Goal: Communication & Community: Share content

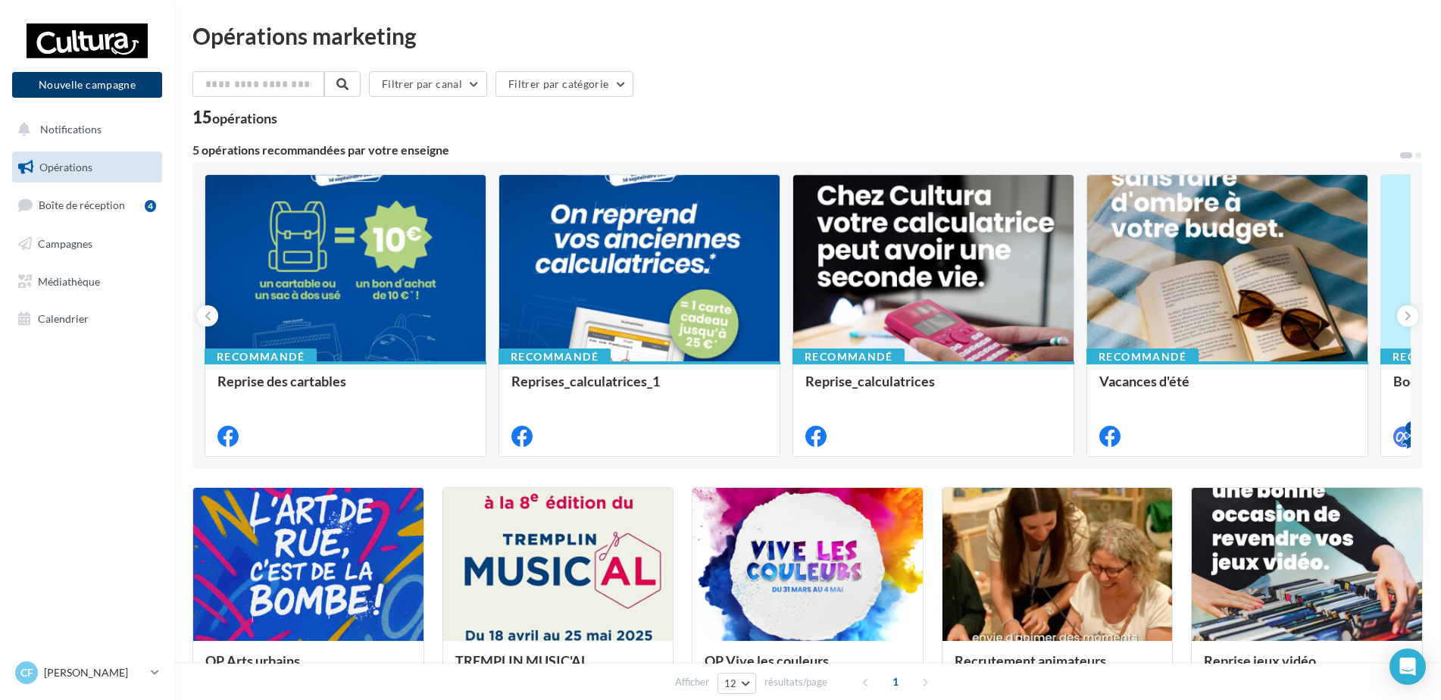
click at [139, 79] on button "Nouvelle campagne" at bounding box center [87, 85] width 150 height 26
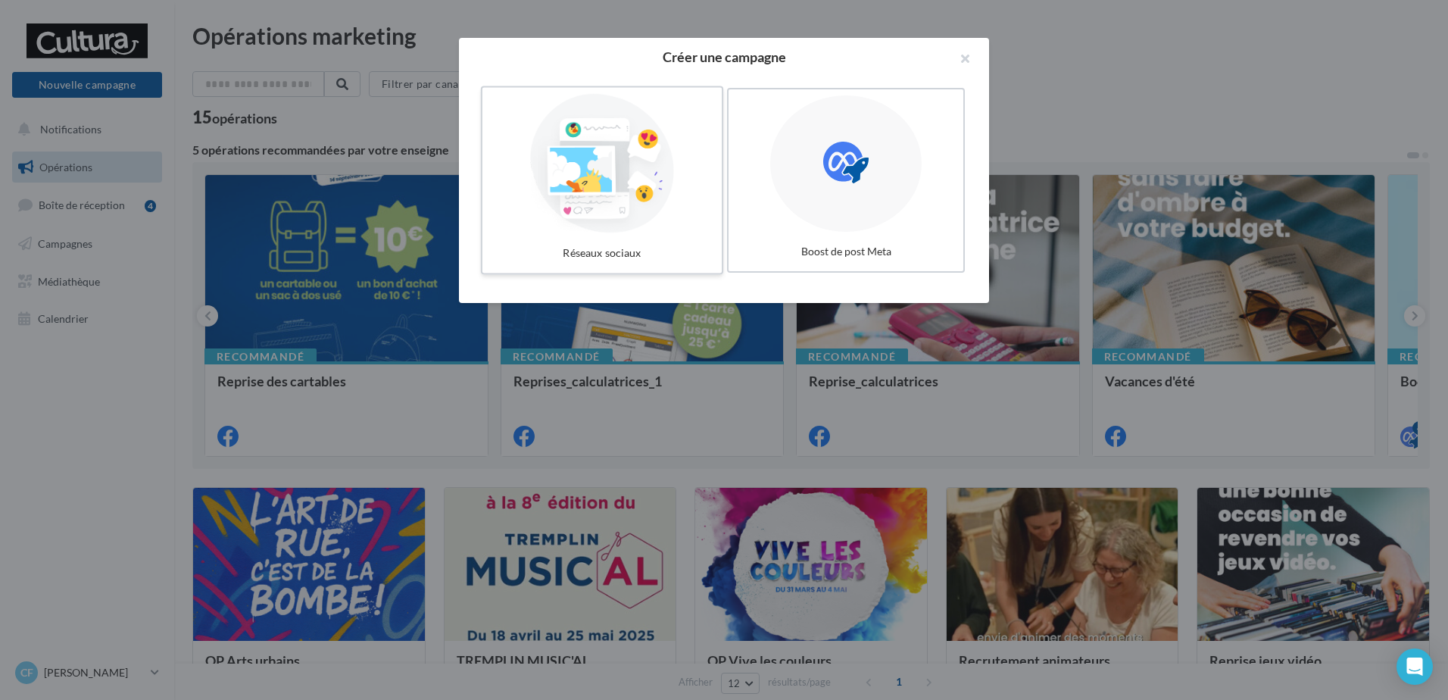
click at [614, 174] on div at bounding box center [602, 163] width 227 height 139
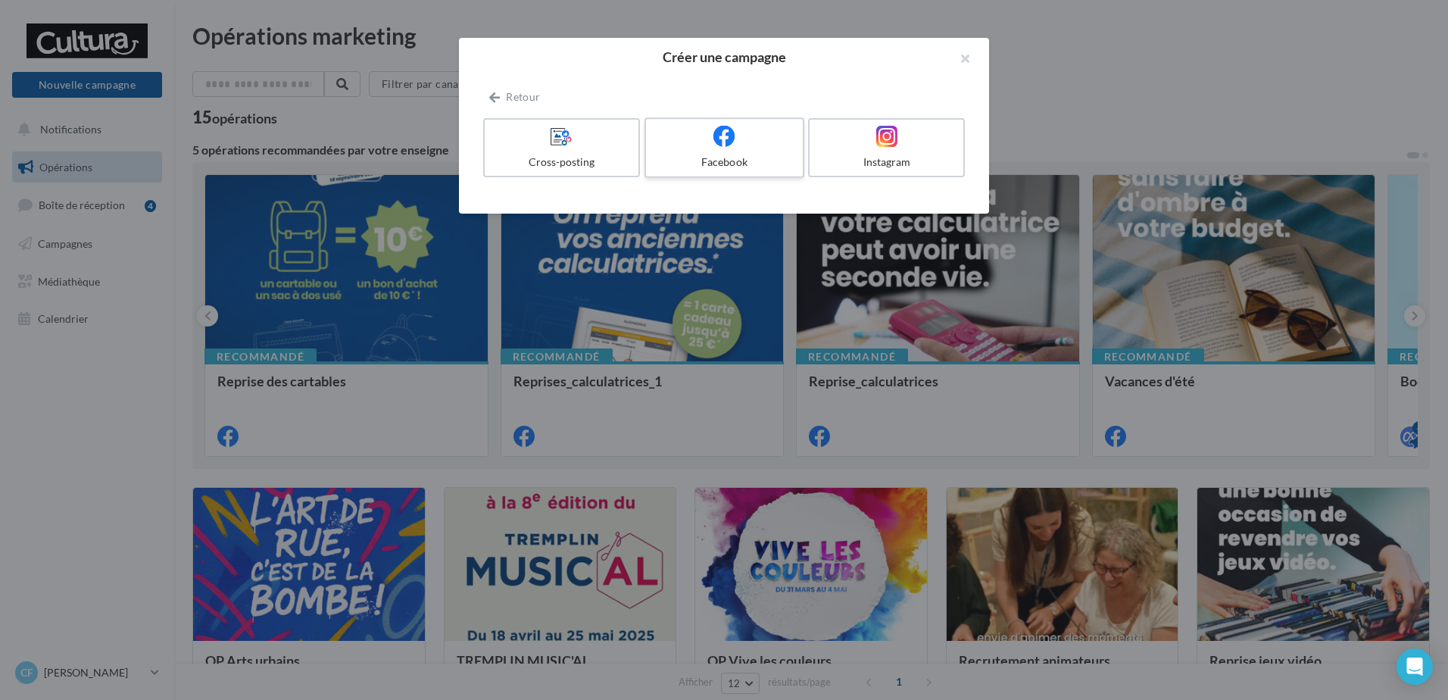
click at [699, 131] on div at bounding box center [724, 136] width 144 height 23
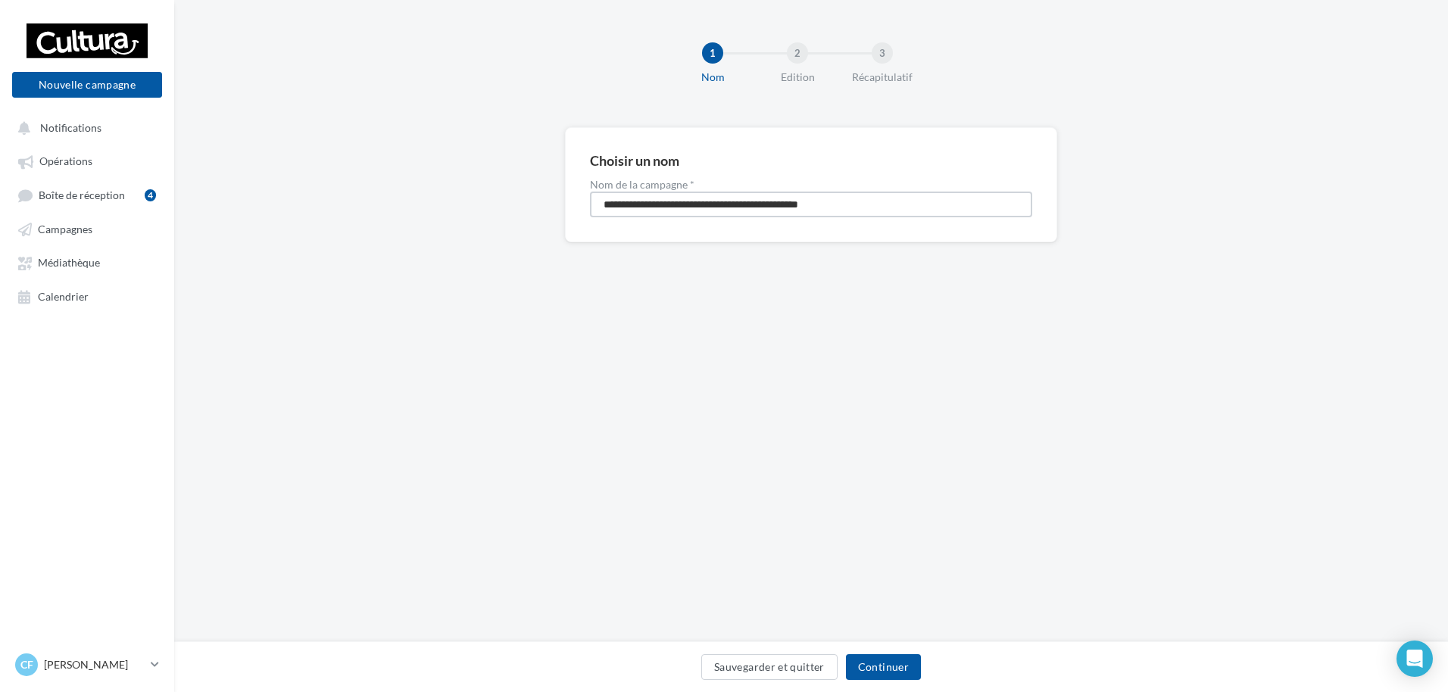
drag, startPoint x: 881, startPoint y: 211, endPoint x: 389, endPoint y: 279, distance: 497.1
click at [389, 279] on div "**********" at bounding box center [811, 209] width 1274 height 164
type input "**********"
click at [888, 673] on button "Continuer" at bounding box center [883, 667] width 75 height 26
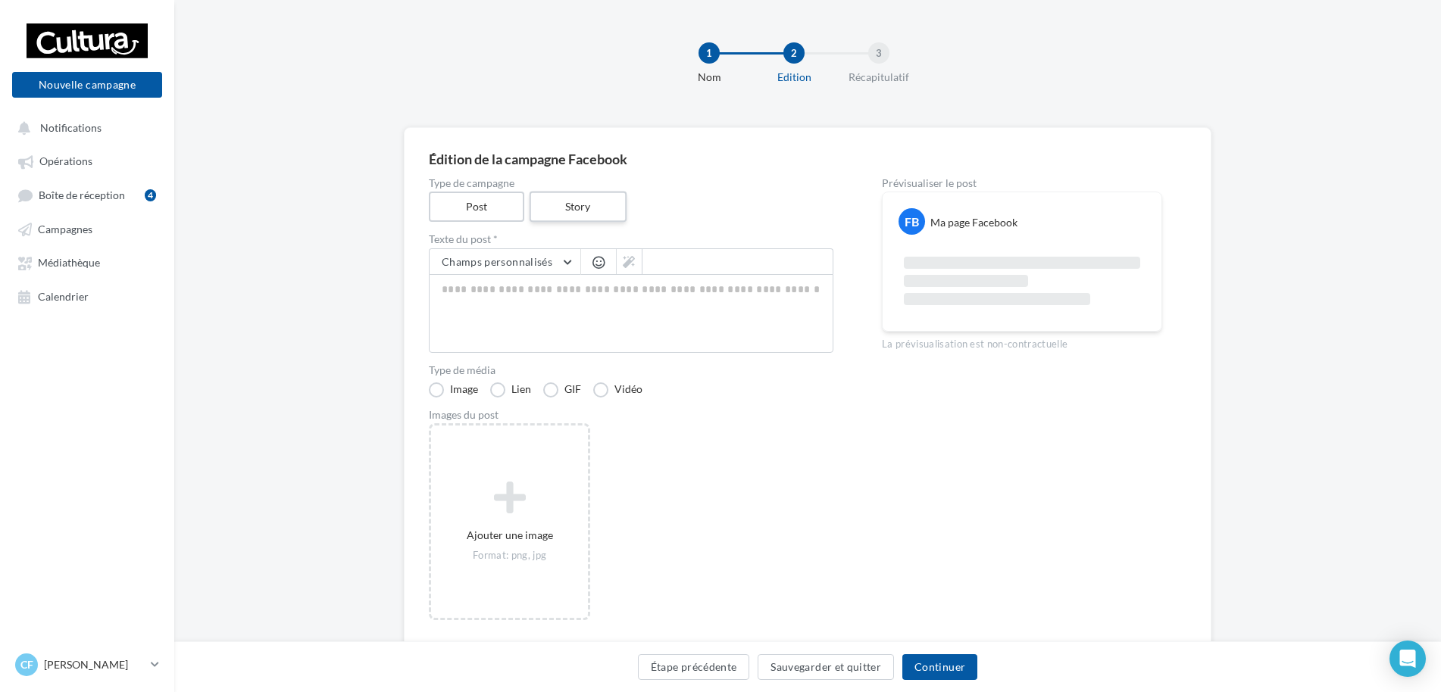
click at [570, 214] on label "Story" at bounding box center [577, 207] width 97 height 31
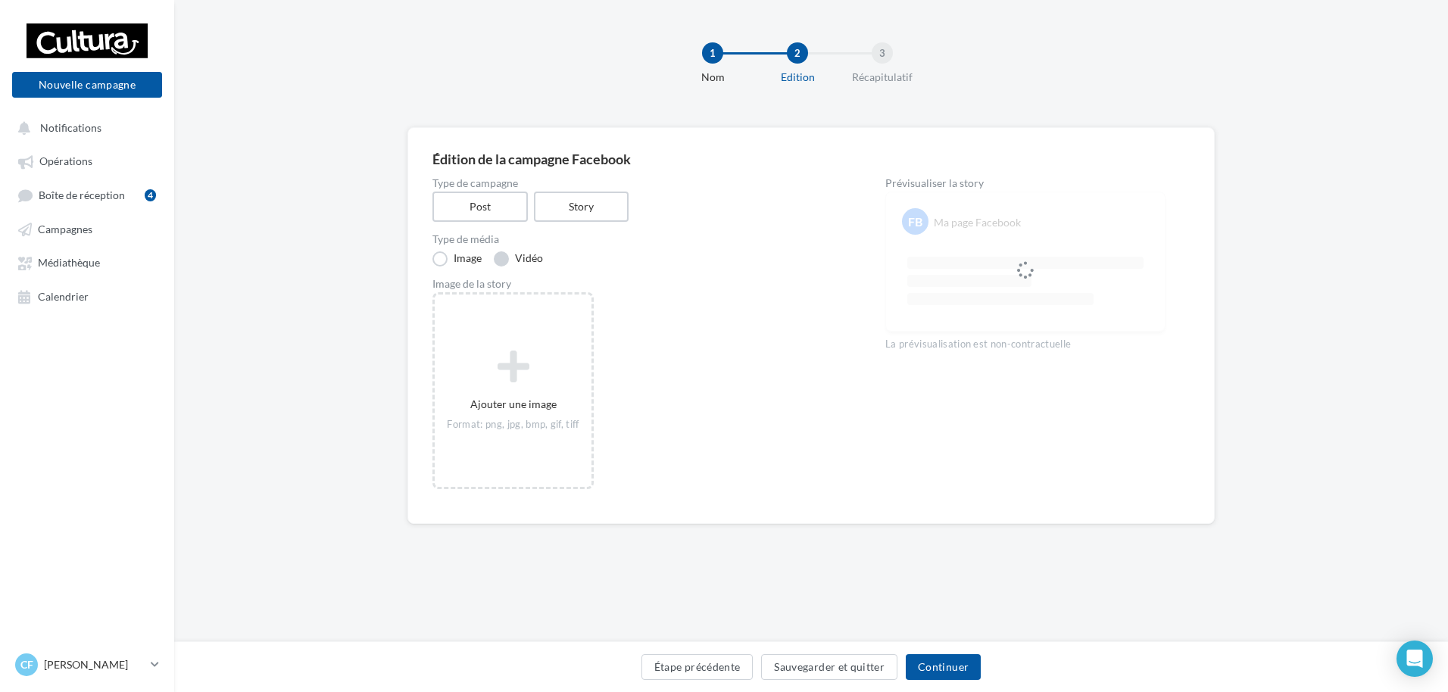
click at [501, 263] on label "Vidéo" at bounding box center [518, 258] width 49 height 15
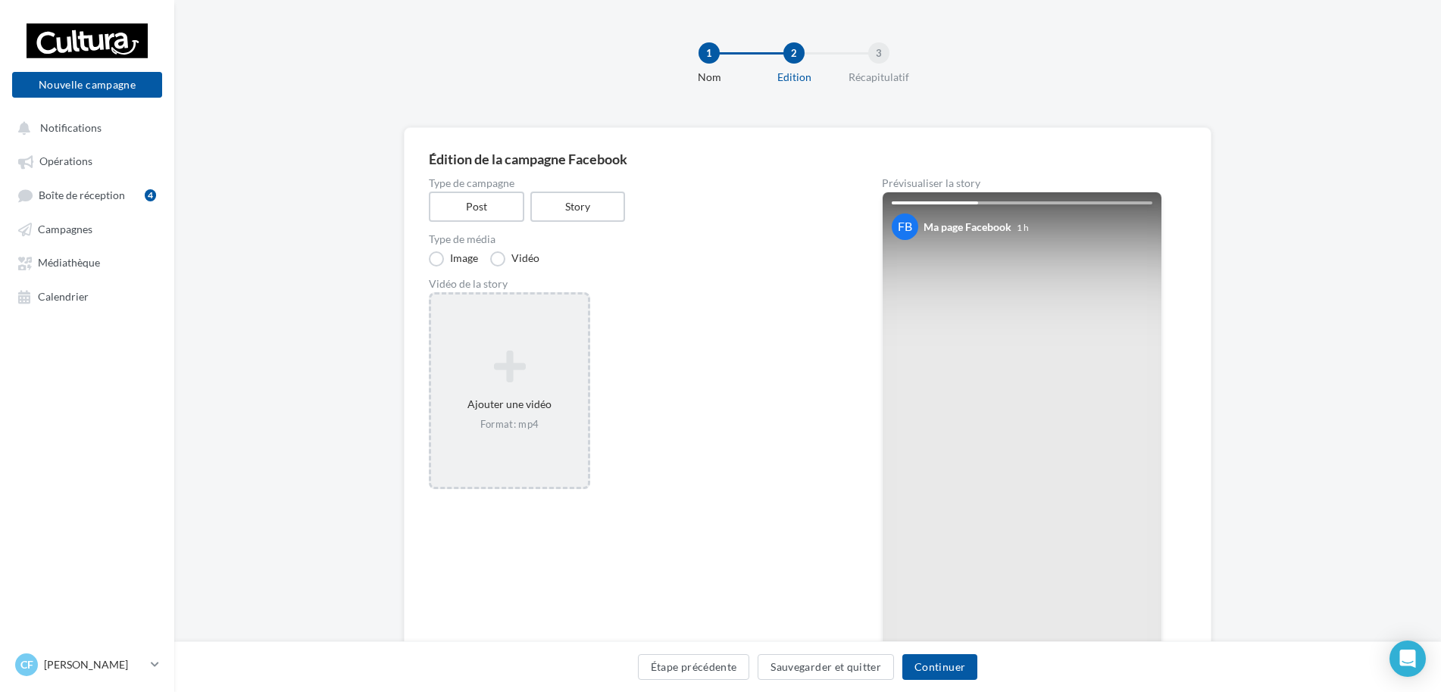
click at [546, 389] on div "Ajouter une vidéo Format: mp4" at bounding box center [509, 390] width 157 height 97
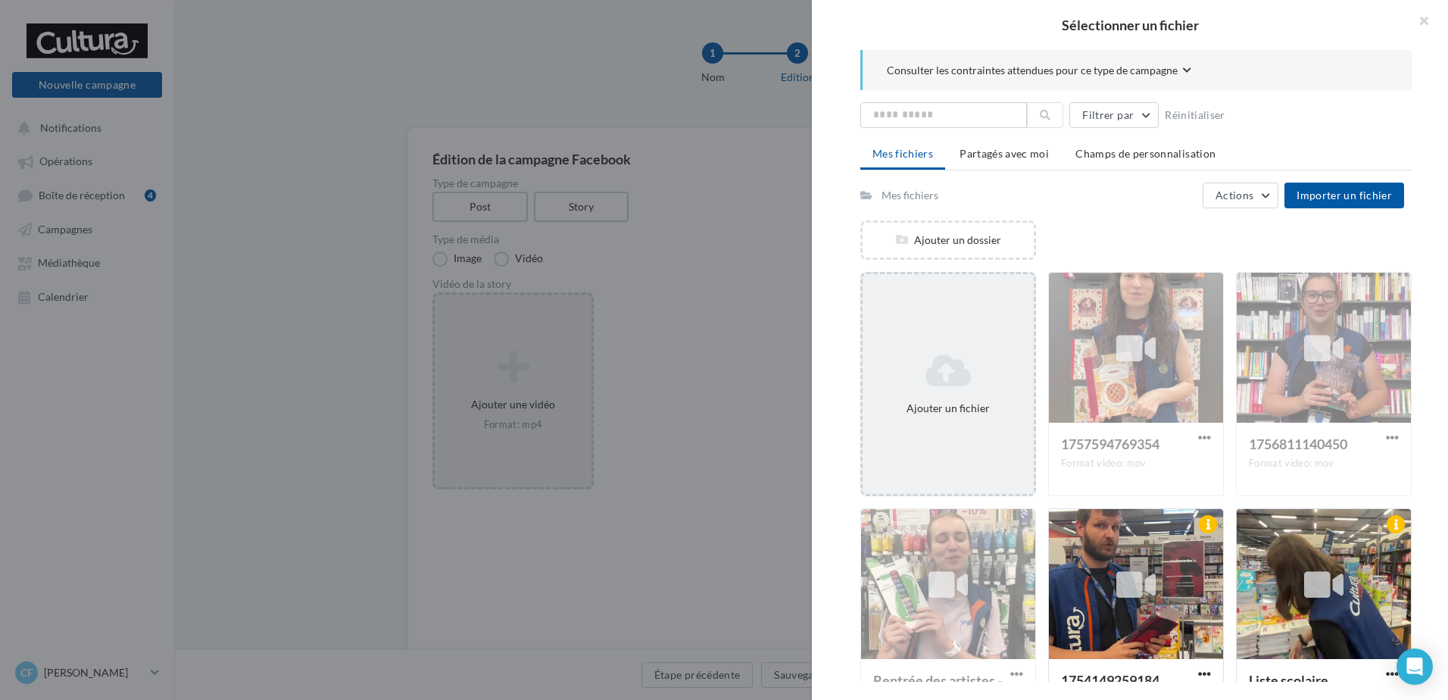
click at [965, 352] on icon at bounding box center [948, 370] width 159 height 36
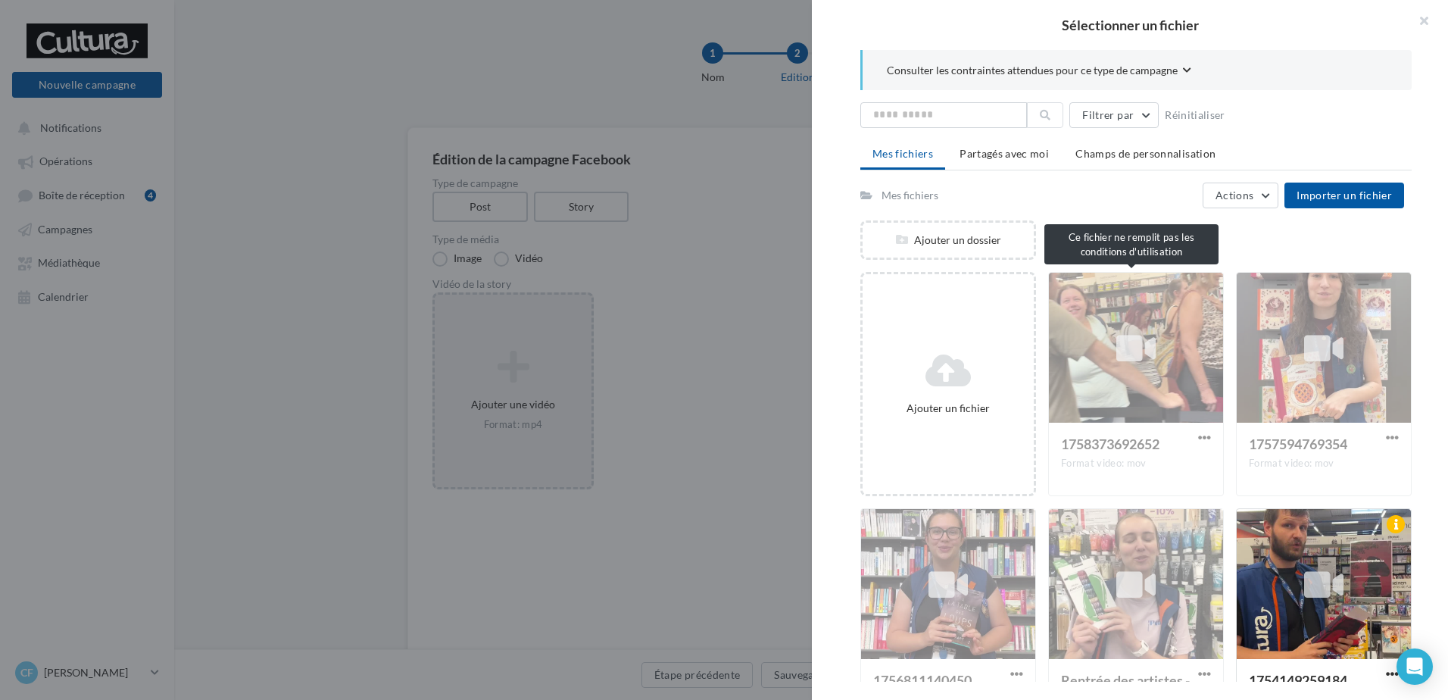
click at [1141, 330] on div "1758373692652 Format video: mov" at bounding box center [1136, 384] width 176 height 224
click at [1117, 376] on div "1758373692652 Format video: mov" at bounding box center [1136, 384] width 176 height 224
click at [1123, 303] on div "1758373692652 Format video: mov" at bounding box center [1136, 384] width 176 height 224
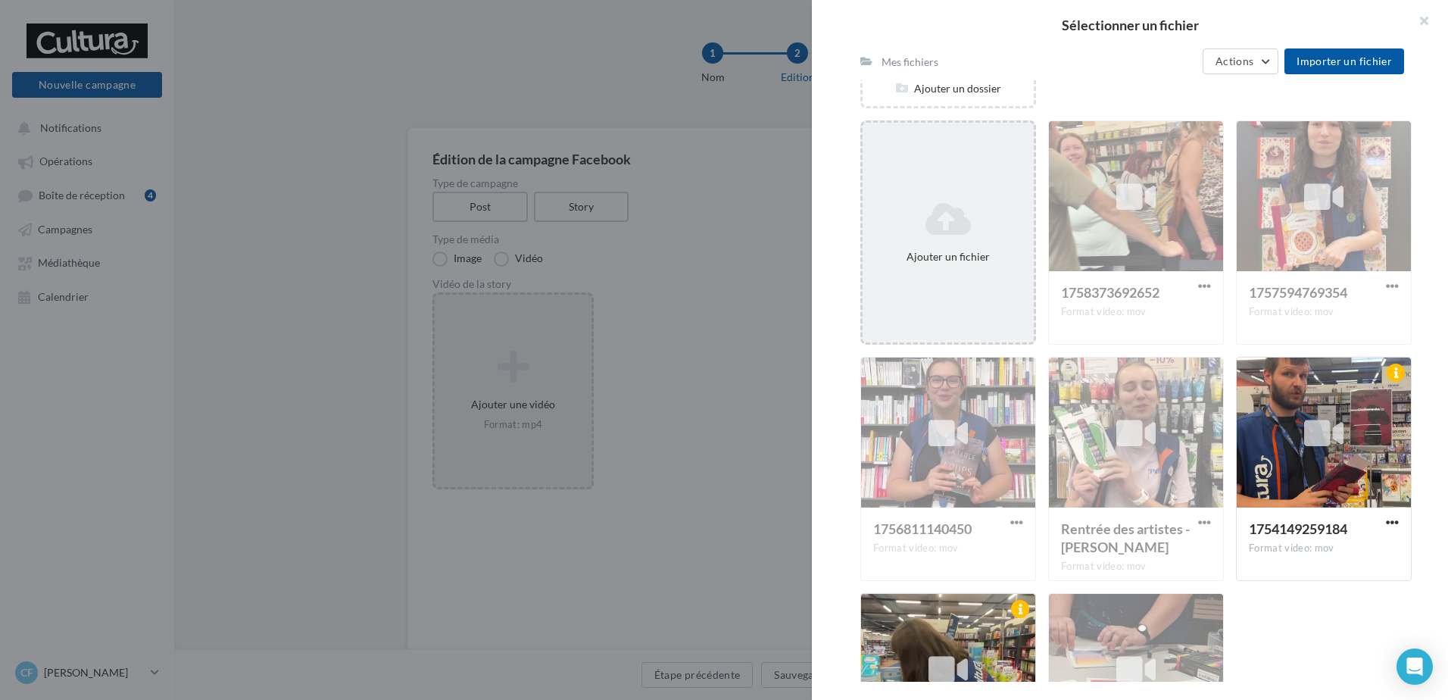
click at [951, 253] on div "Ajouter un fichier" at bounding box center [948, 256] width 159 height 15
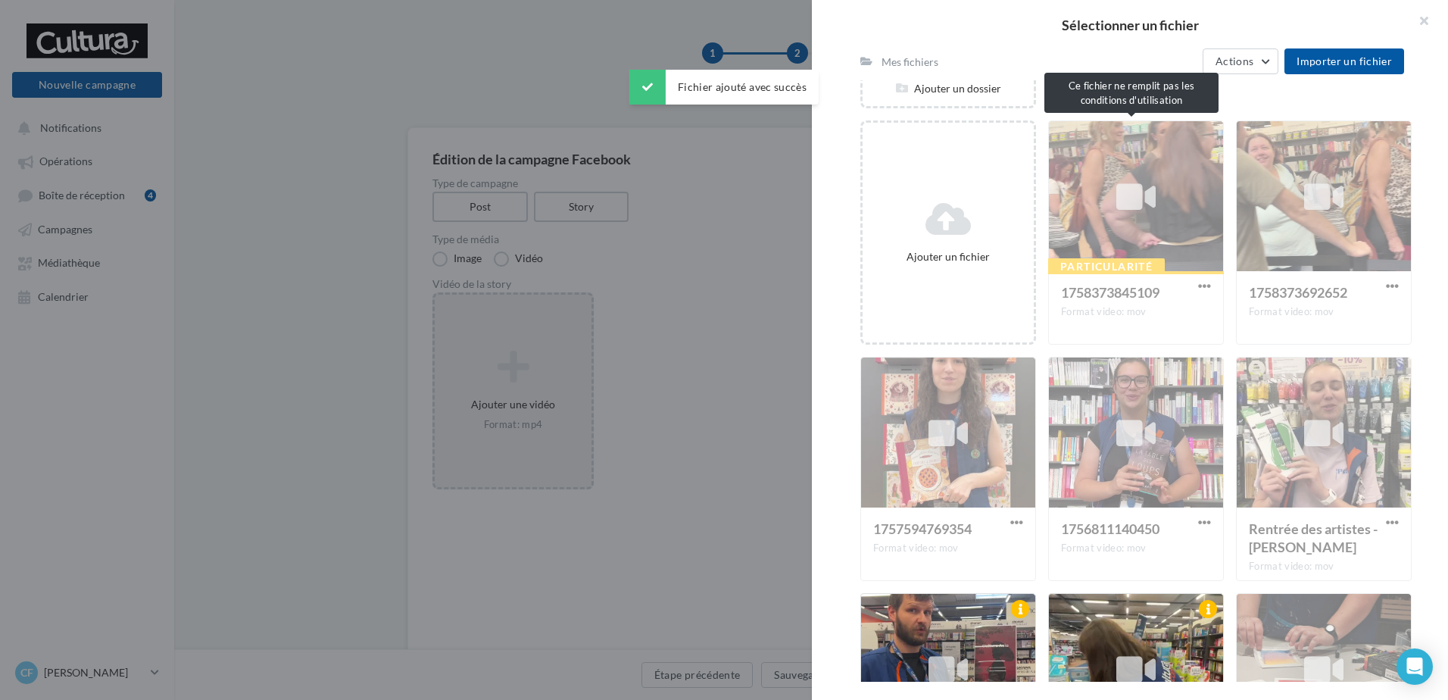
click at [1122, 247] on div "Particularité 1758373845109 Format video: mov" at bounding box center [1136, 232] width 176 height 224
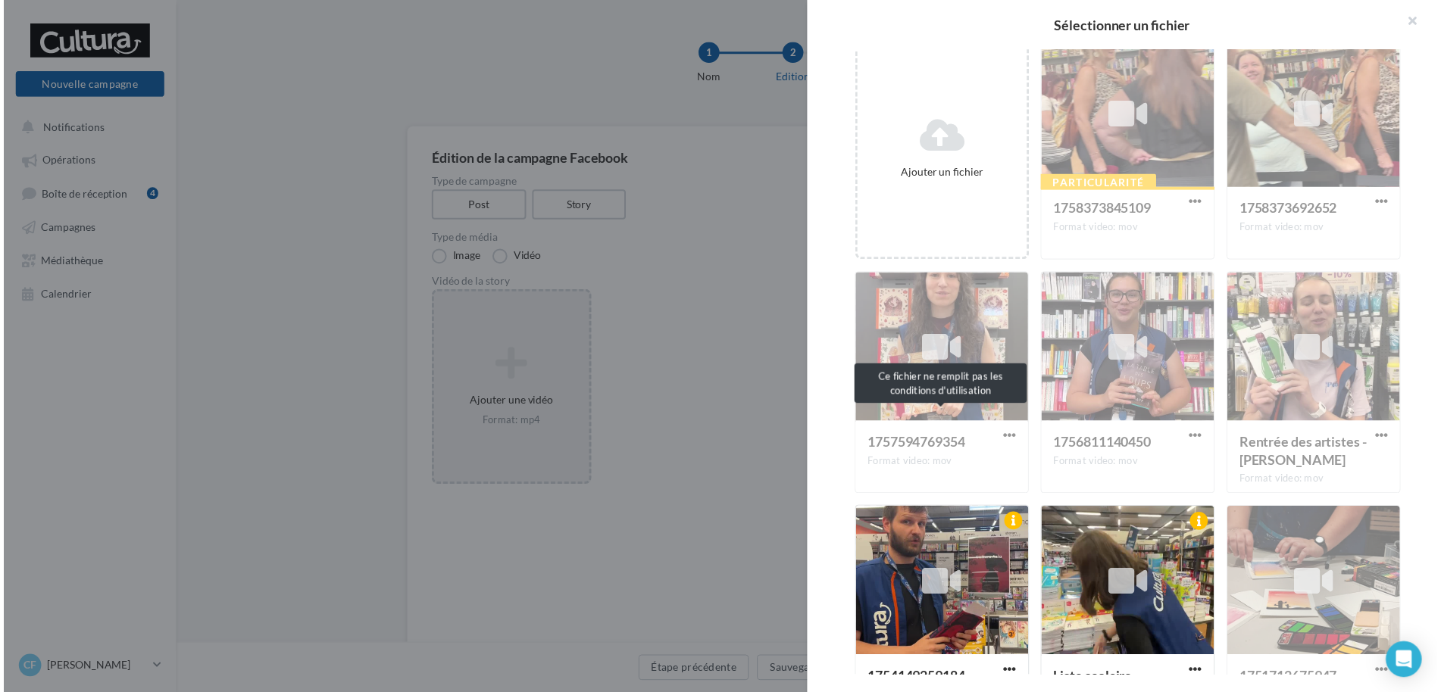
scroll to position [72, 0]
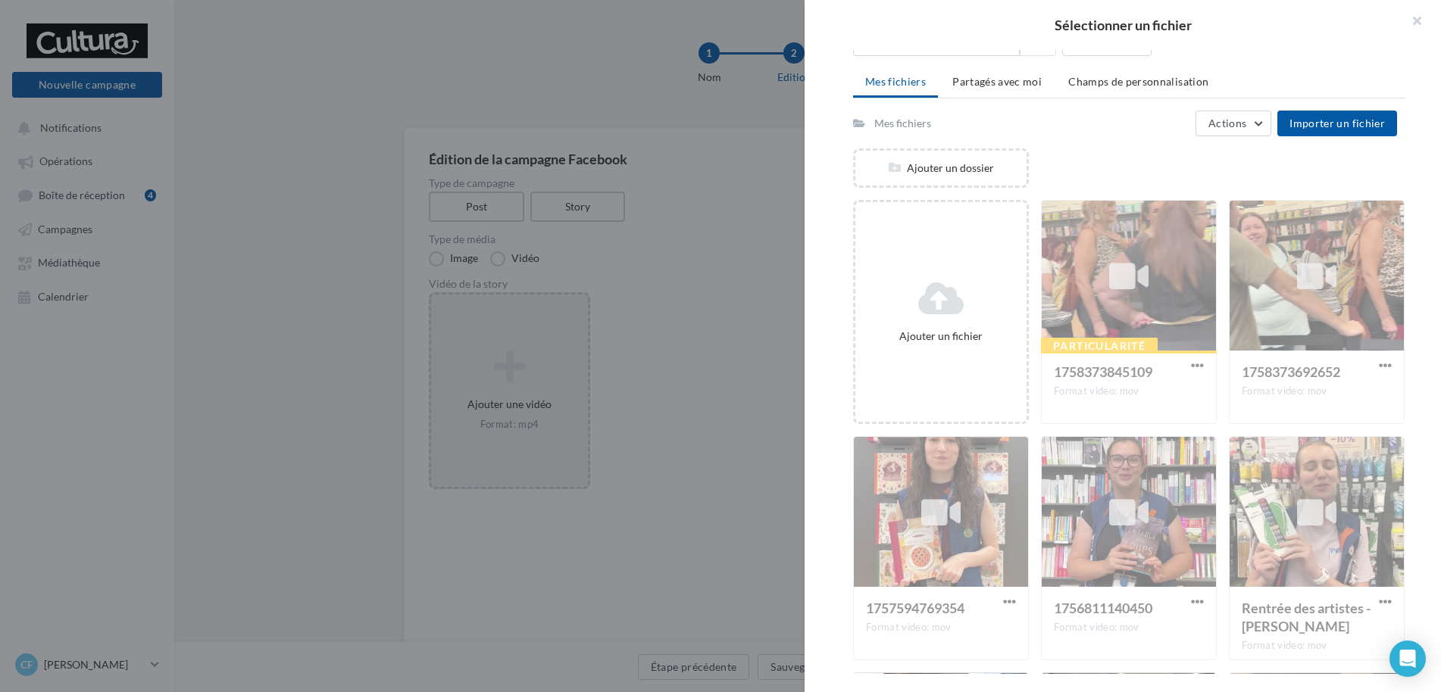
click at [506, 364] on div at bounding box center [720, 346] width 1441 height 692
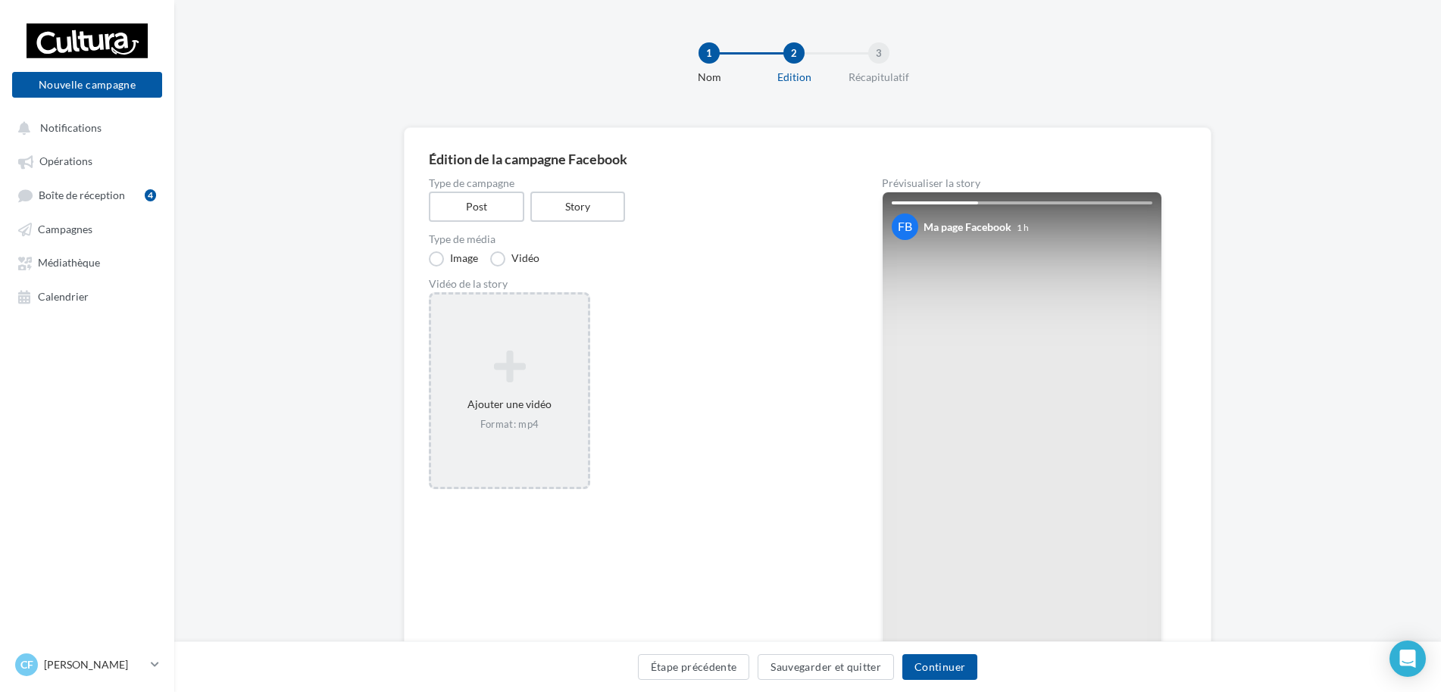
click at [508, 364] on icon at bounding box center [509, 366] width 145 height 36
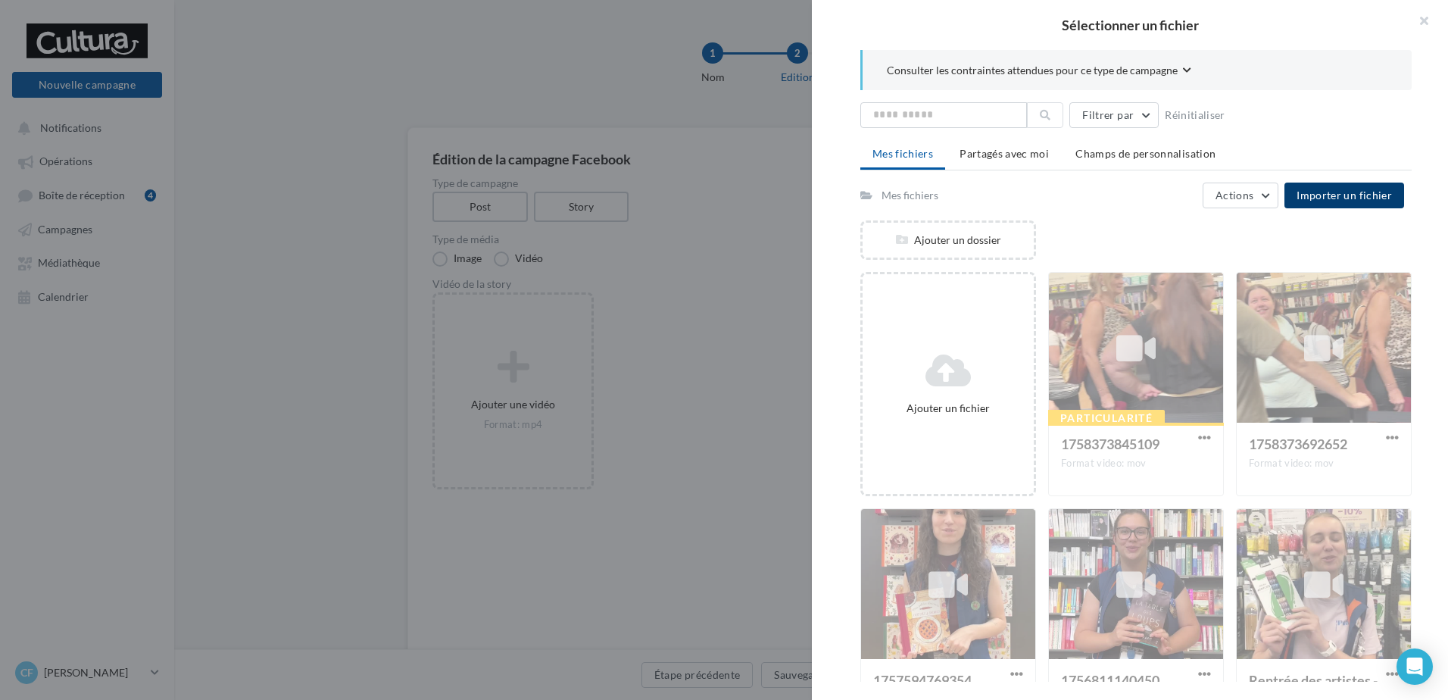
click at [1354, 197] on span "Importer un fichier" at bounding box center [1344, 195] width 95 height 13
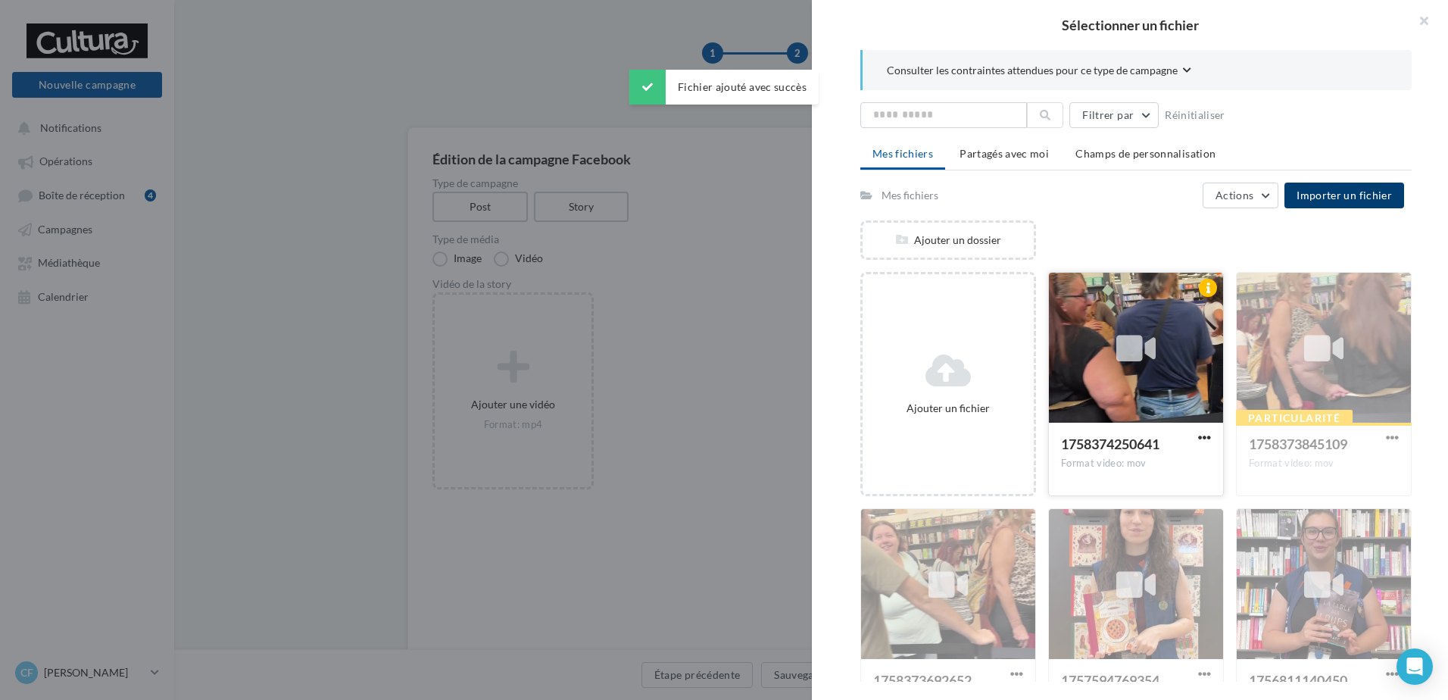
click at [1145, 336] on icon at bounding box center [1135, 348] width 39 height 35
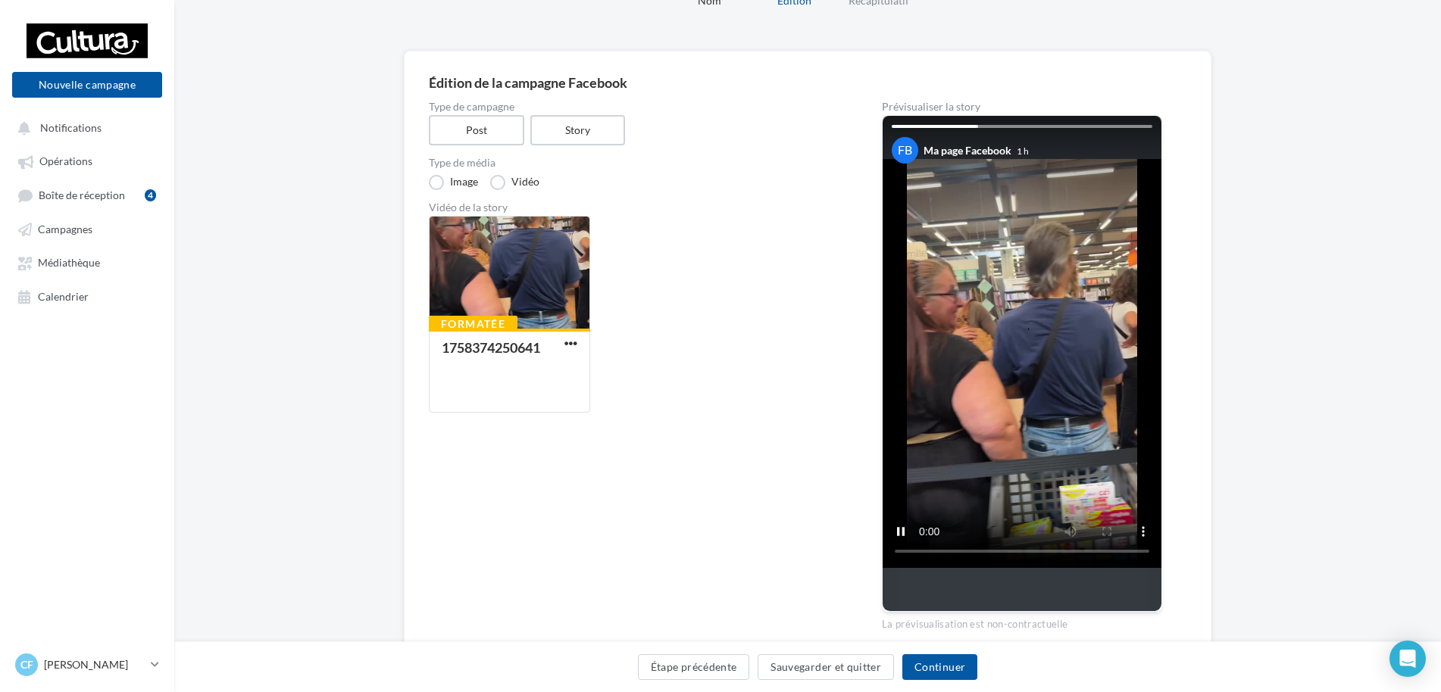
scroll to position [142, 0]
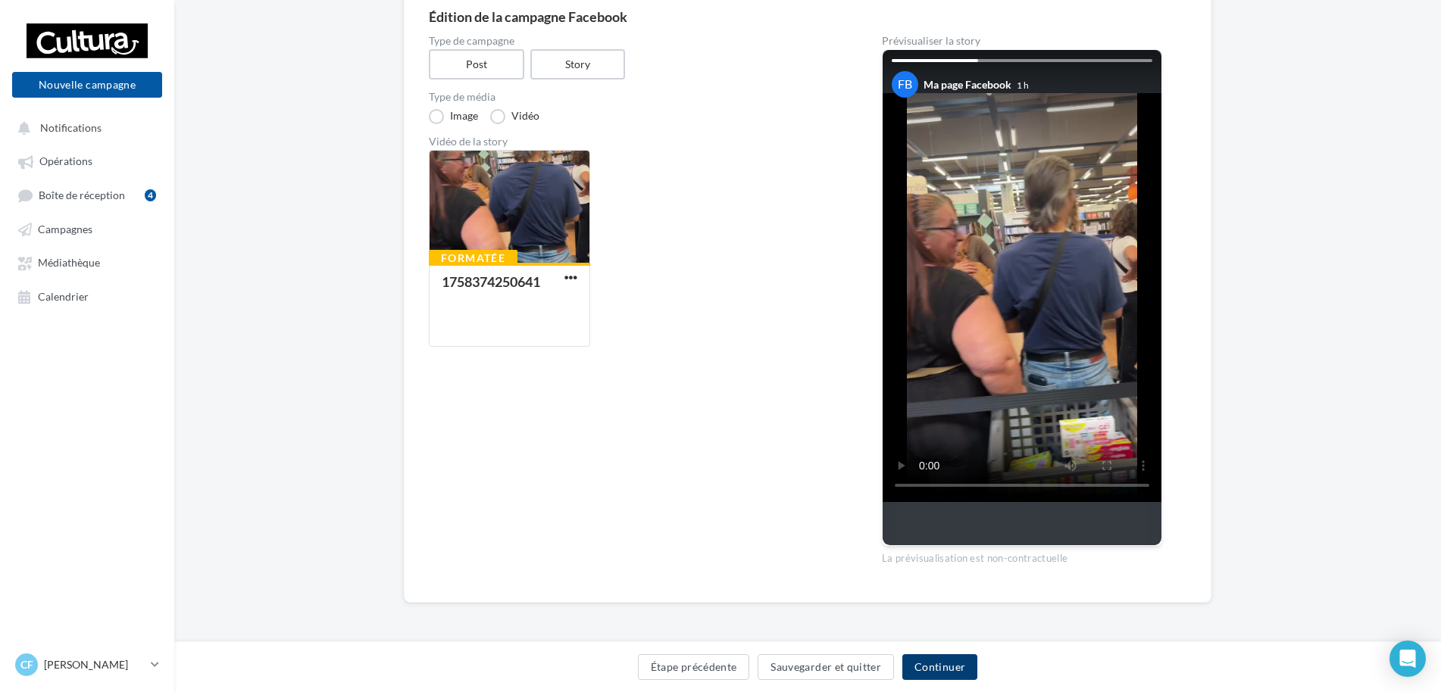
click at [938, 666] on button "Continuer" at bounding box center [939, 667] width 75 height 26
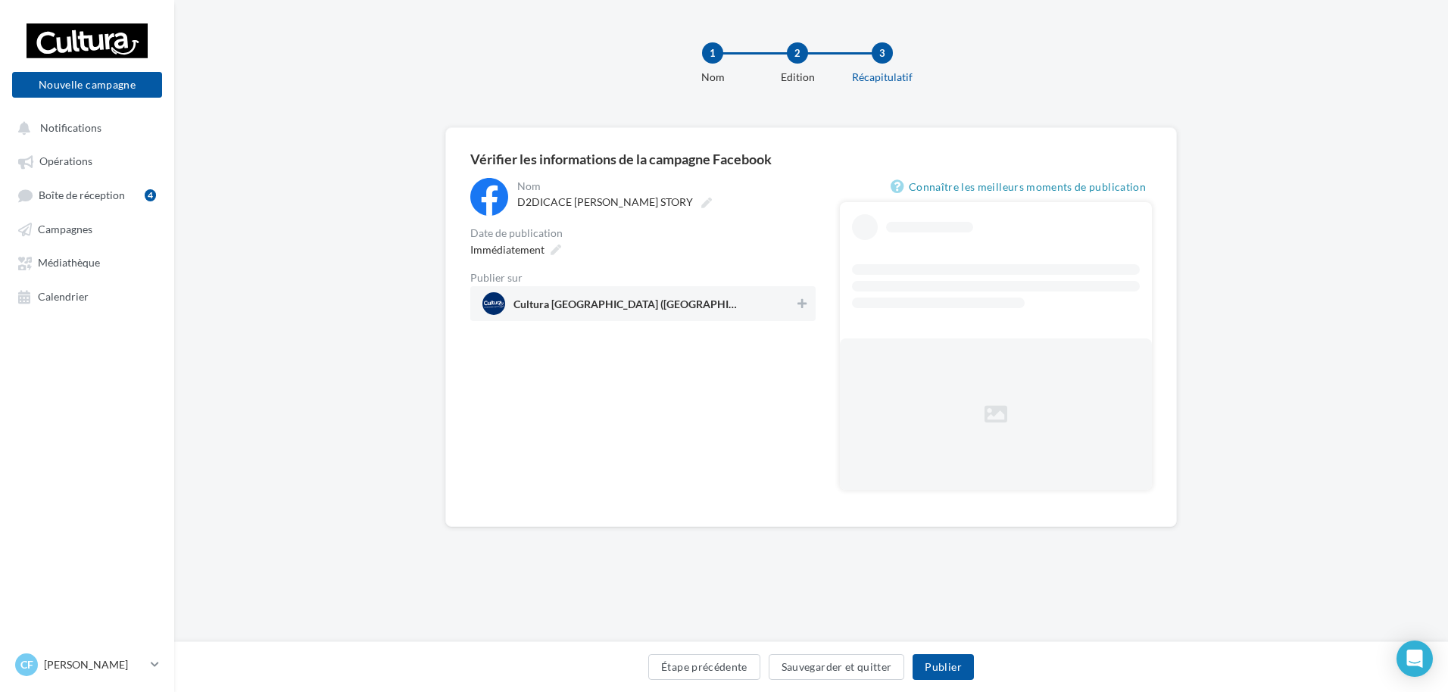
click at [813, 307] on div "**********" at bounding box center [811, 340] width 682 height 324
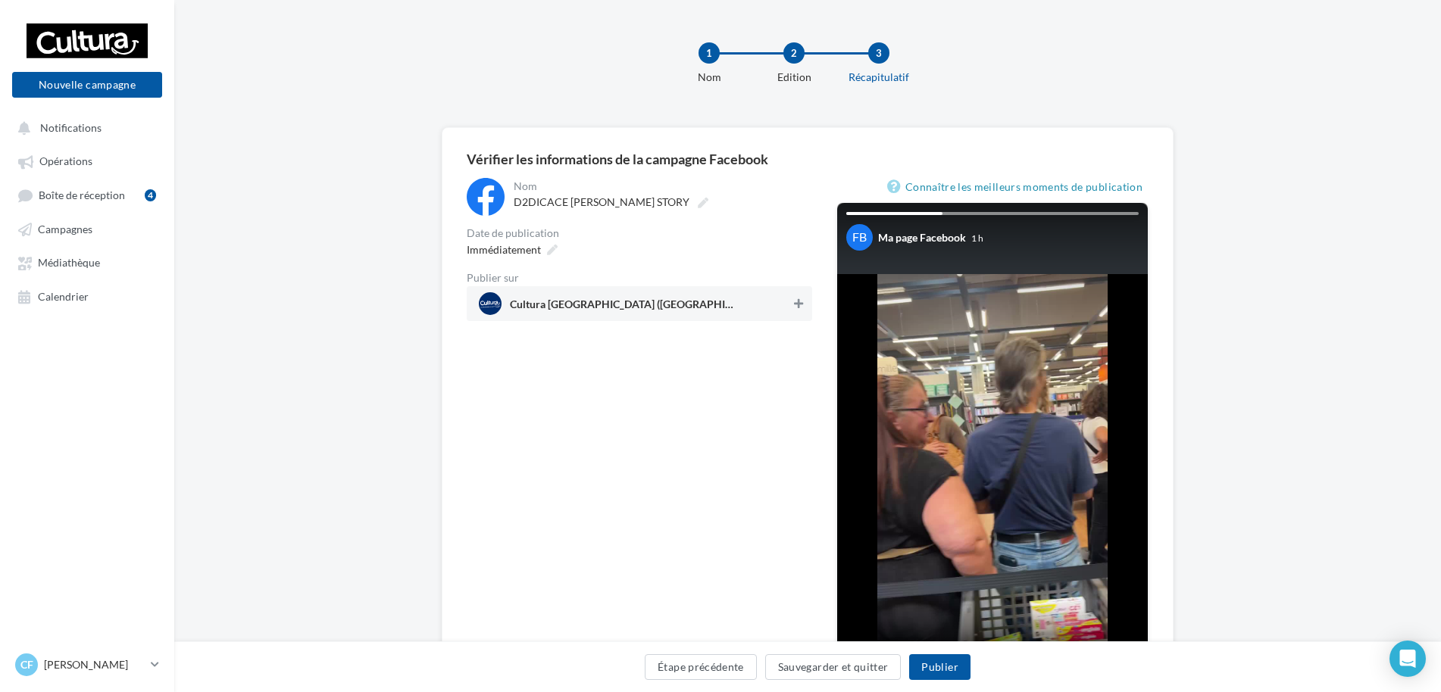
click at [800, 302] on icon at bounding box center [798, 303] width 9 height 11
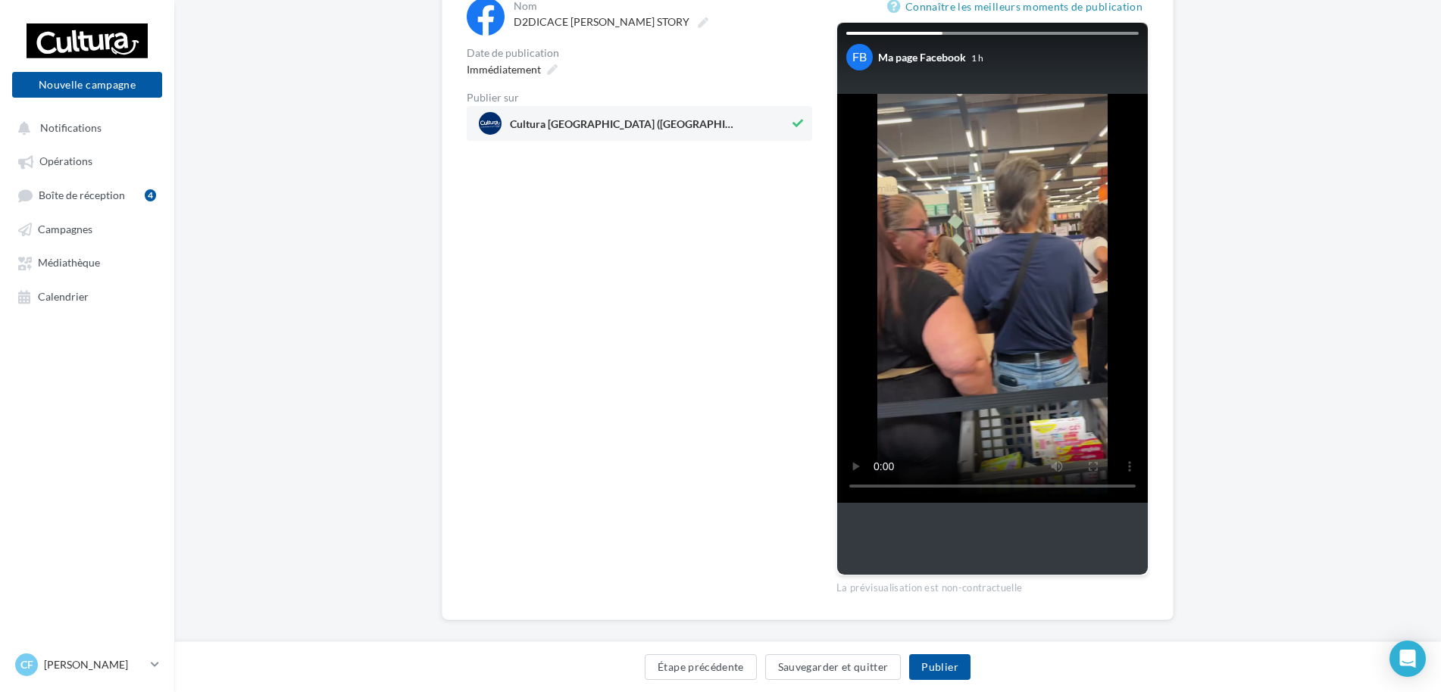
scroll to position [198, 0]
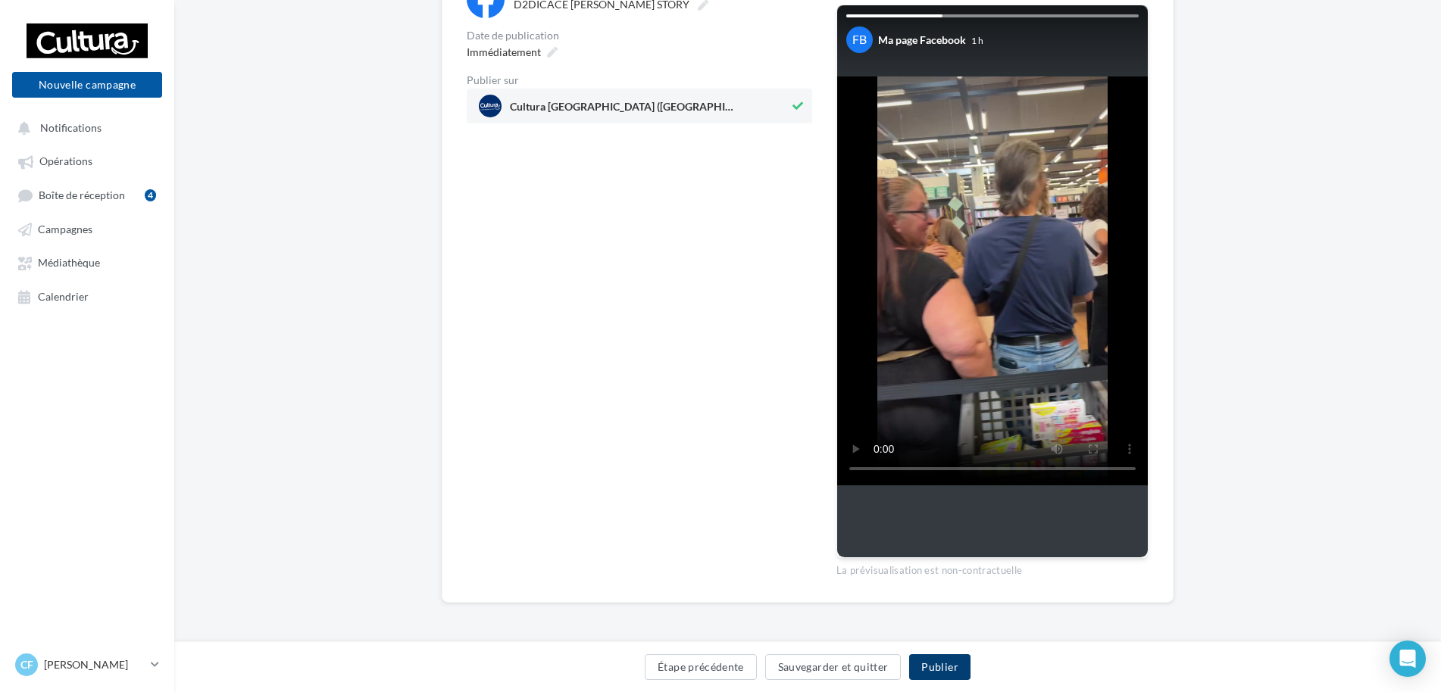
click at [938, 670] on button "Publier" at bounding box center [939, 667] width 61 height 26
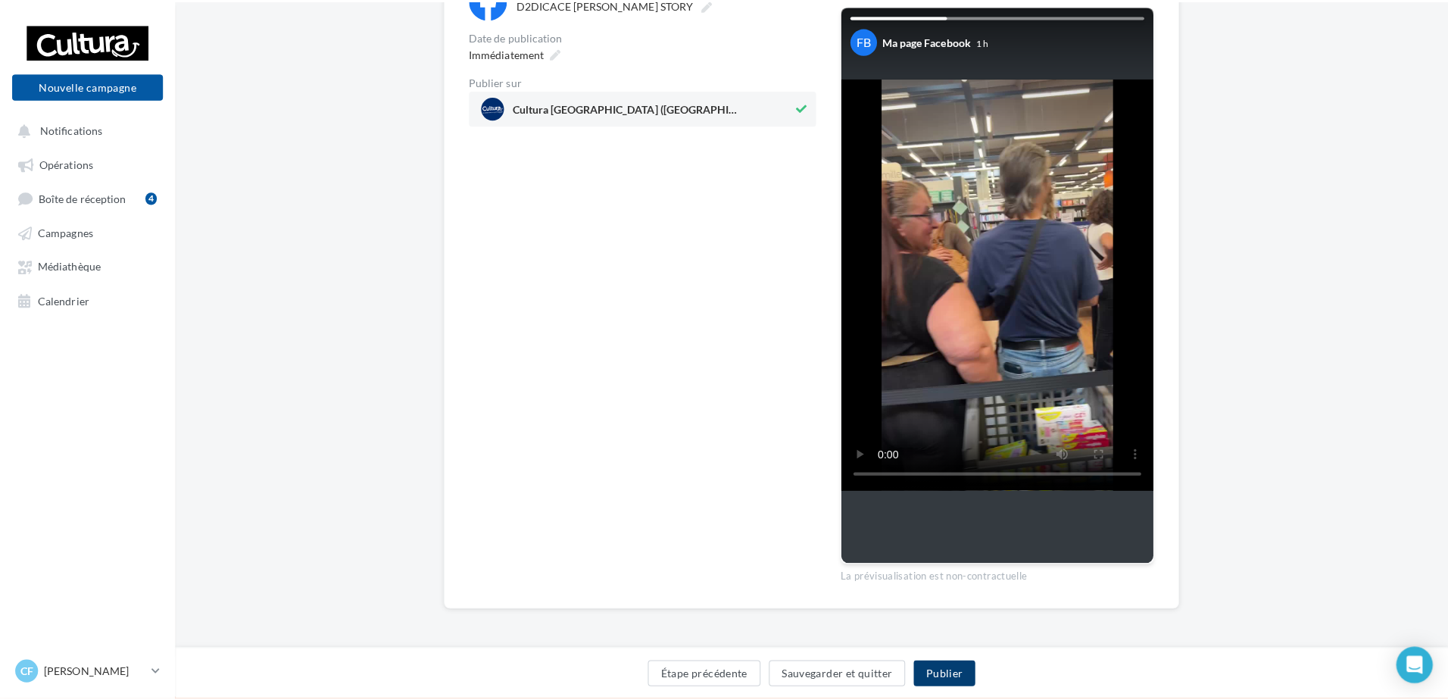
scroll to position [190, 0]
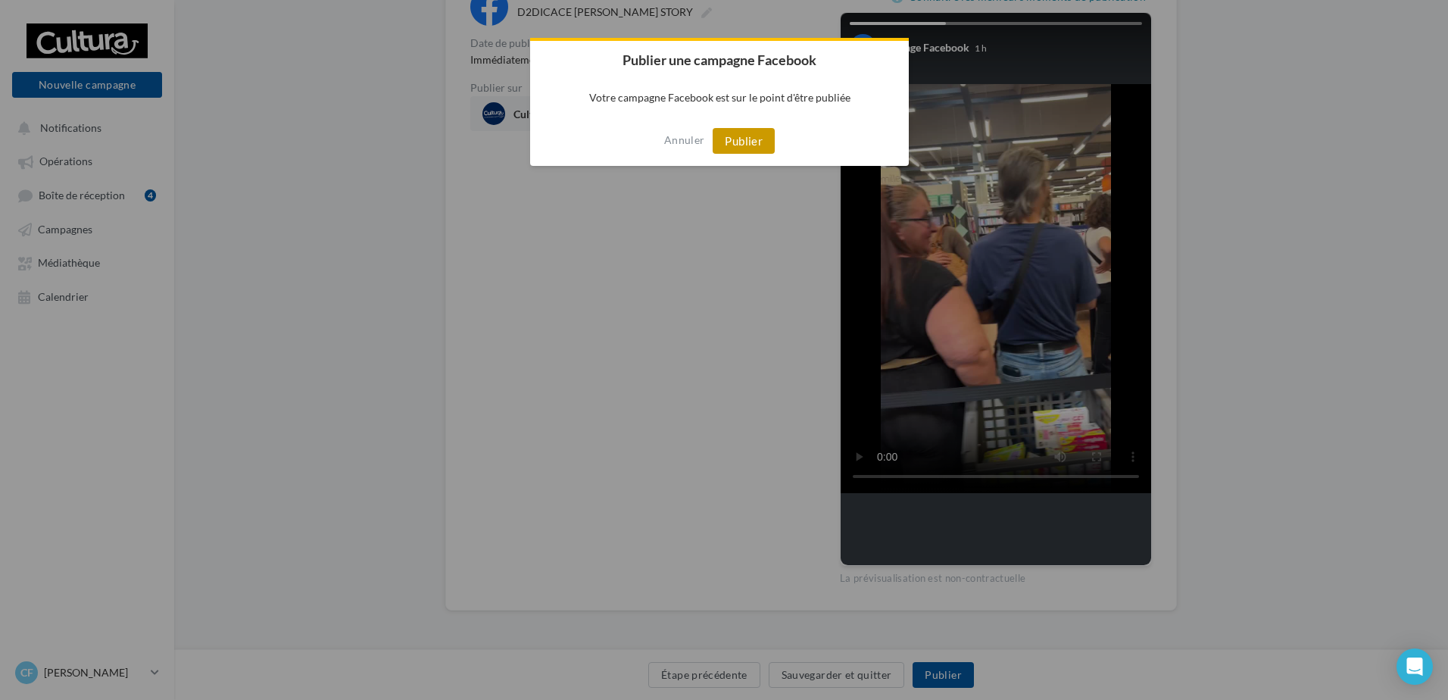
click at [744, 146] on button "Publier" at bounding box center [744, 141] width 62 height 26
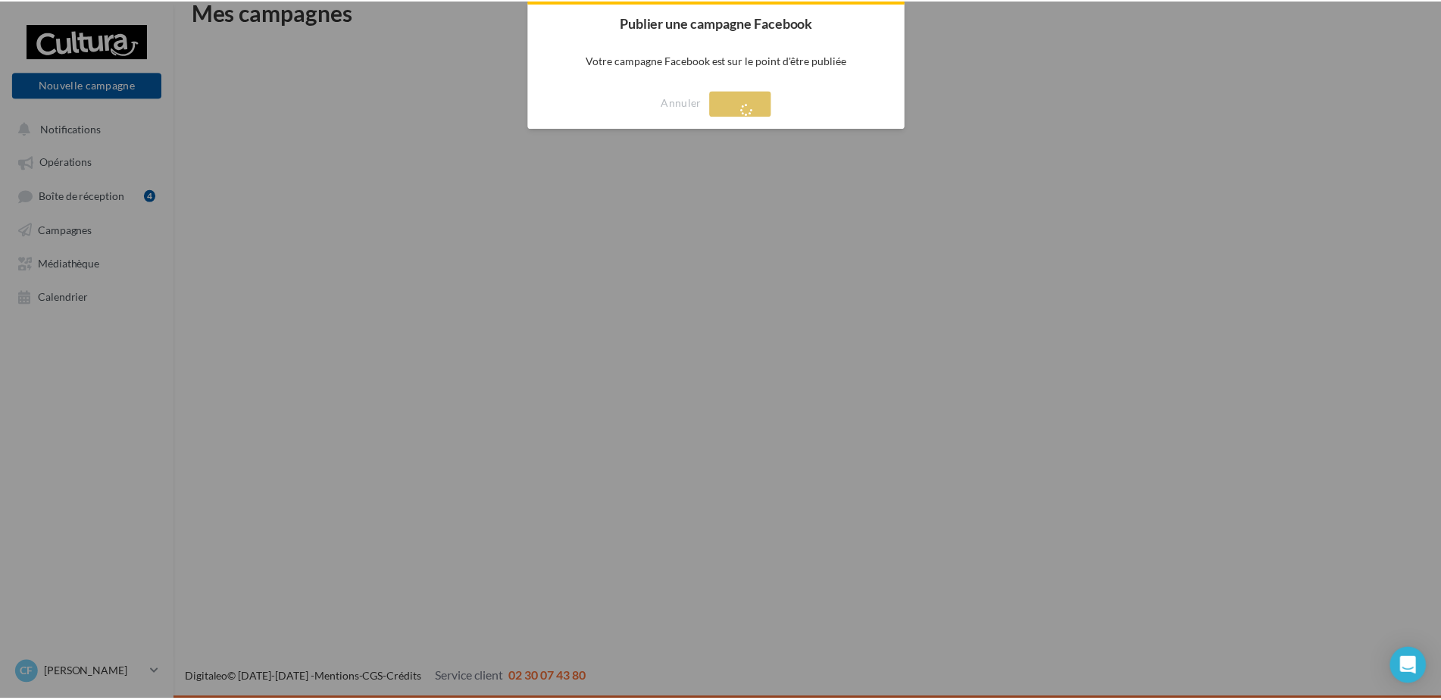
scroll to position [24, 0]
